Goal: Information Seeking & Learning: Learn about a topic

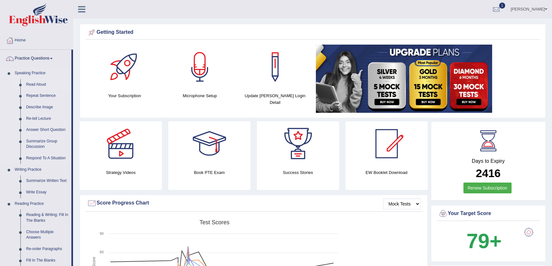
click at [40, 82] on link "Read Aloud" at bounding box center [47, 84] width 48 height 11
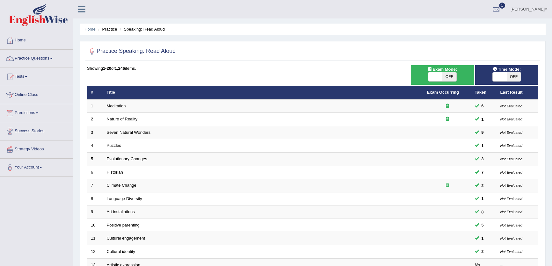
click at [508, 80] on span "OFF" at bounding box center [514, 76] width 14 height 9
checkbox input "true"
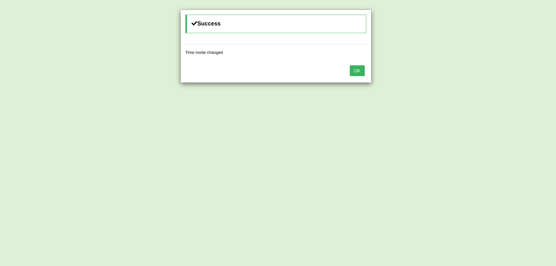
click at [361, 72] on button "OK" at bounding box center [357, 70] width 15 height 11
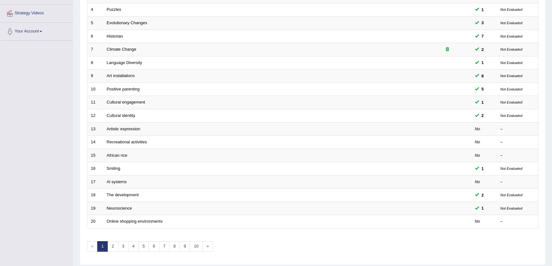
scroll to position [155, 0]
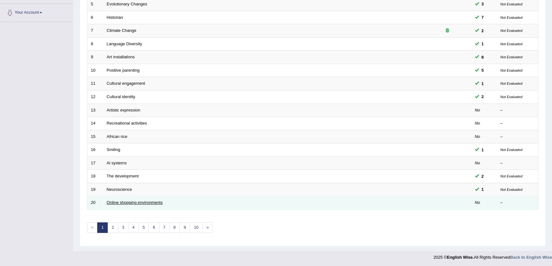
click at [128, 201] on link "Online shopping environments" at bounding box center [135, 202] width 56 height 5
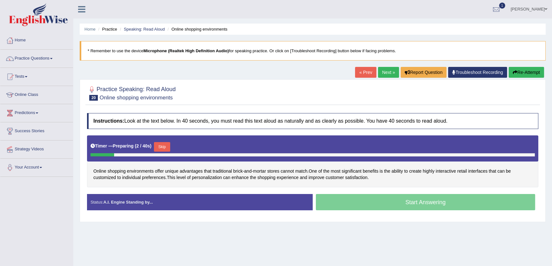
click at [165, 145] on button "Skip" at bounding box center [162, 147] width 16 height 10
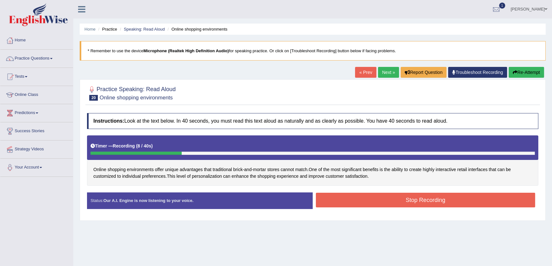
click at [374, 197] on button "Stop Recording" at bounding box center [425, 200] width 219 height 15
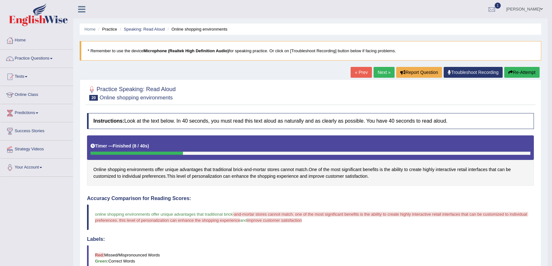
click at [524, 75] on button "Re-Attempt" at bounding box center [521, 72] width 35 height 11
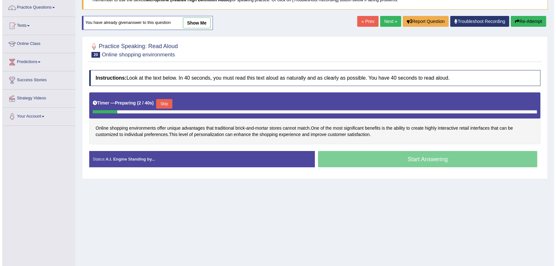
scroll to position [58, 0]
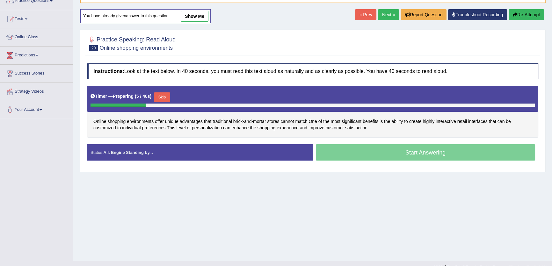
click at [161, 99] on button "Skip" at bounding box center [162, 97] width 16 height 10
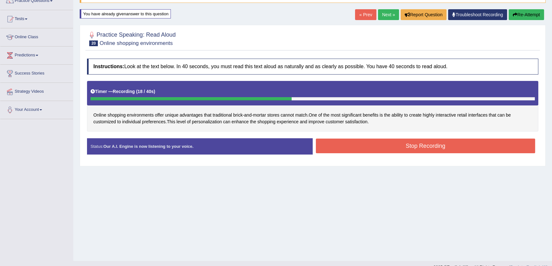
click at [340, 146] on button "Stop Recording" at bounding box center [425, 146] width 219 height 15
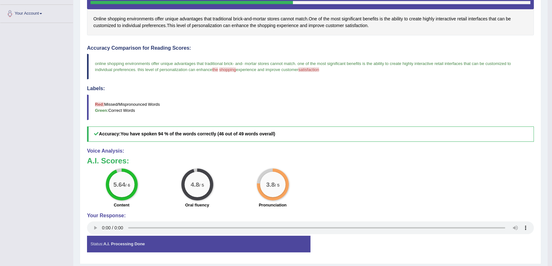
scroll to position [114, 0]
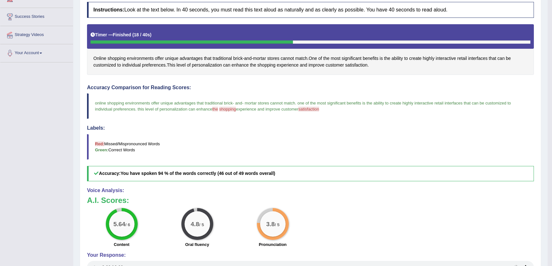
click at [259, 106] on blockquote "online shopping environments offer unique advantages that traditional brick - a…" at bounding box center [310, 106] width 447 height 26
click at [359, 67] on span "satisfaction" at bounding box center [356, 65] width 22 height 7
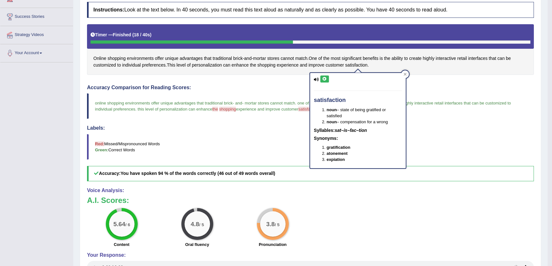
click at [324, 80] on icon at bounding box center [324, 79] width 5 height 4
click at [220, 87] on h4 "Accuracy Comparison for Reading Scores:" at bounding box center [310, 88] width 447 height 6
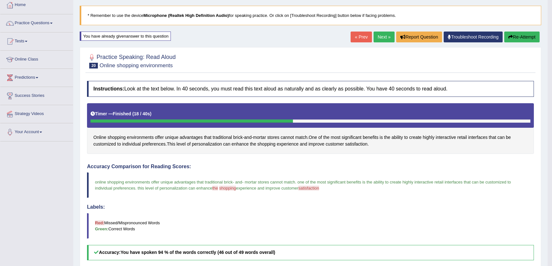
scroll to position [0, 0]
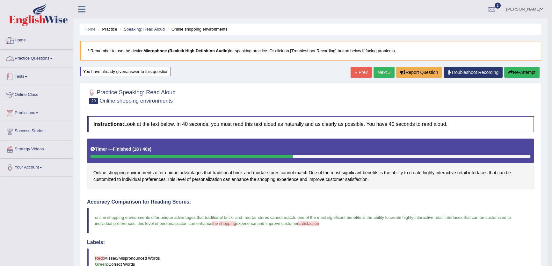
click at [52, 57] on link "Practice Questions" at bounding box center [36, 58] width 73 height 16
